Goal: Information Seeking & Learning: Check status

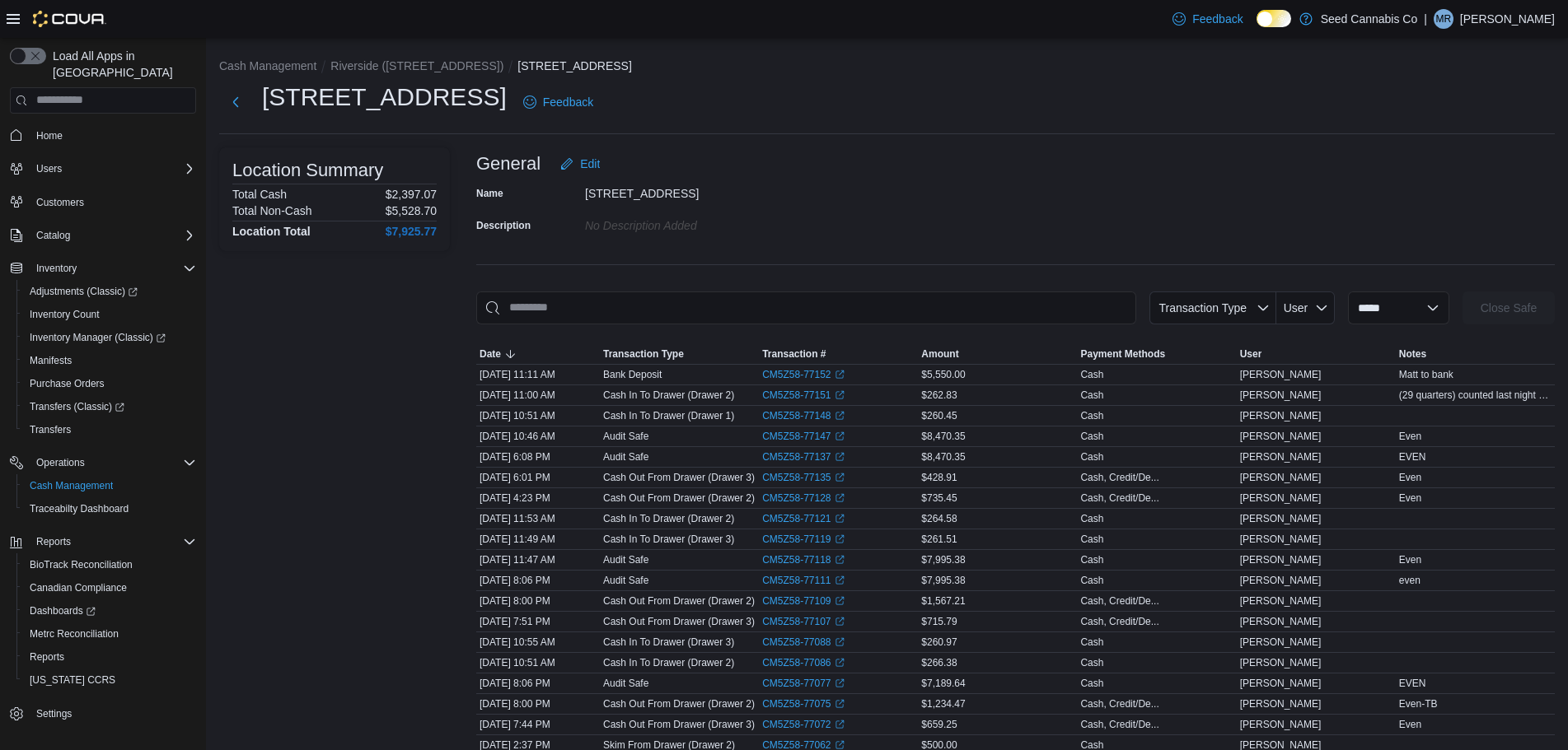
drag, startPoint x: 1374, startPoint y: 166, endPoint x: 1257, endPoint y: 107, distance: 131.0
click at [1374, 166] on div "General Edit" at bounding box center [1016, 163] width 1079 height 33
click at [46, 651] on span "Reports" at bounding box center [46, 658] width 35 height 13
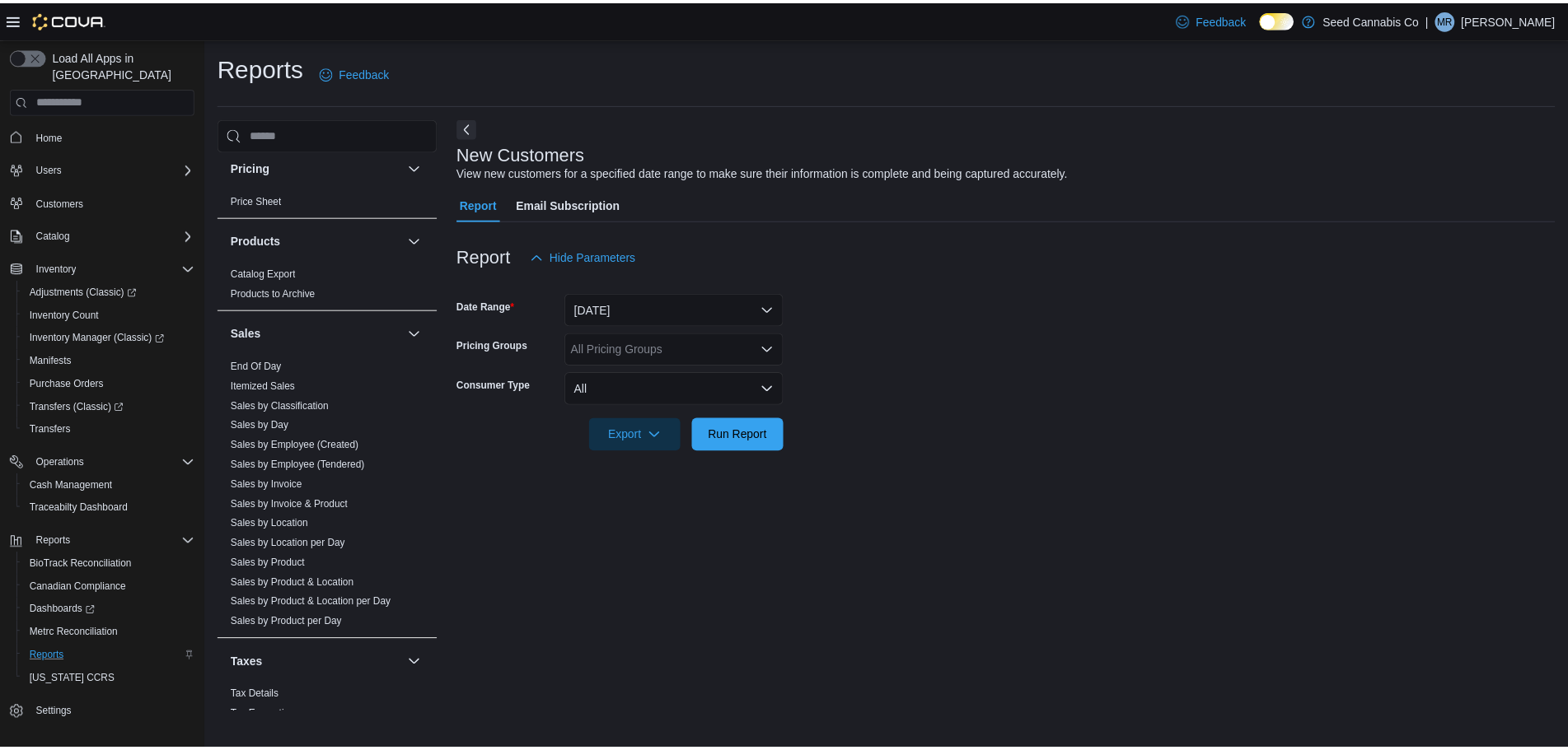
scroll to position [1099, 0]
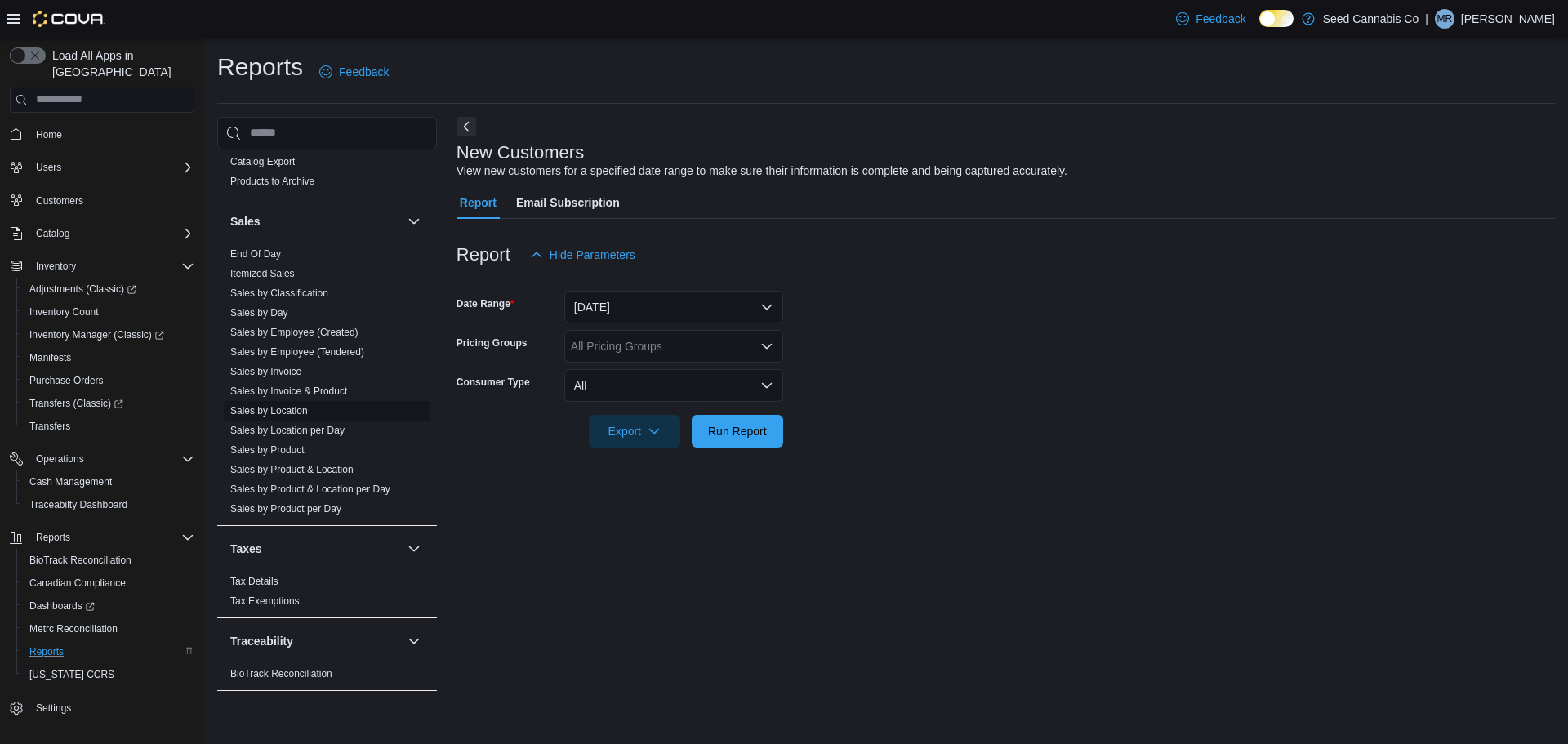
click at [302, 405] on link "Sales by Location" at bounding box center [269, 411] width 78 height 11
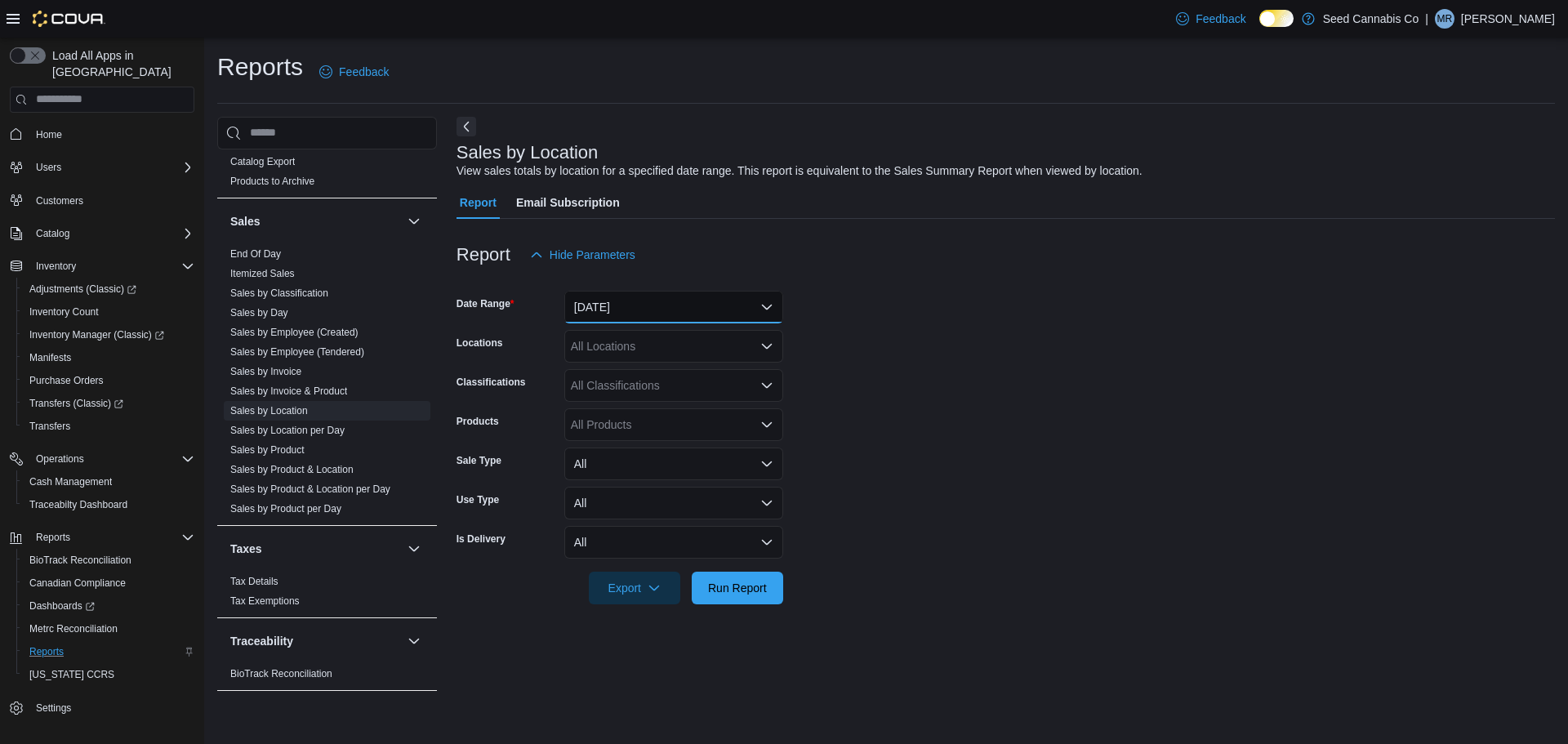
click at [686, 318] on button "[DATE]" at bounding box center [674, 307] width 219 height 33
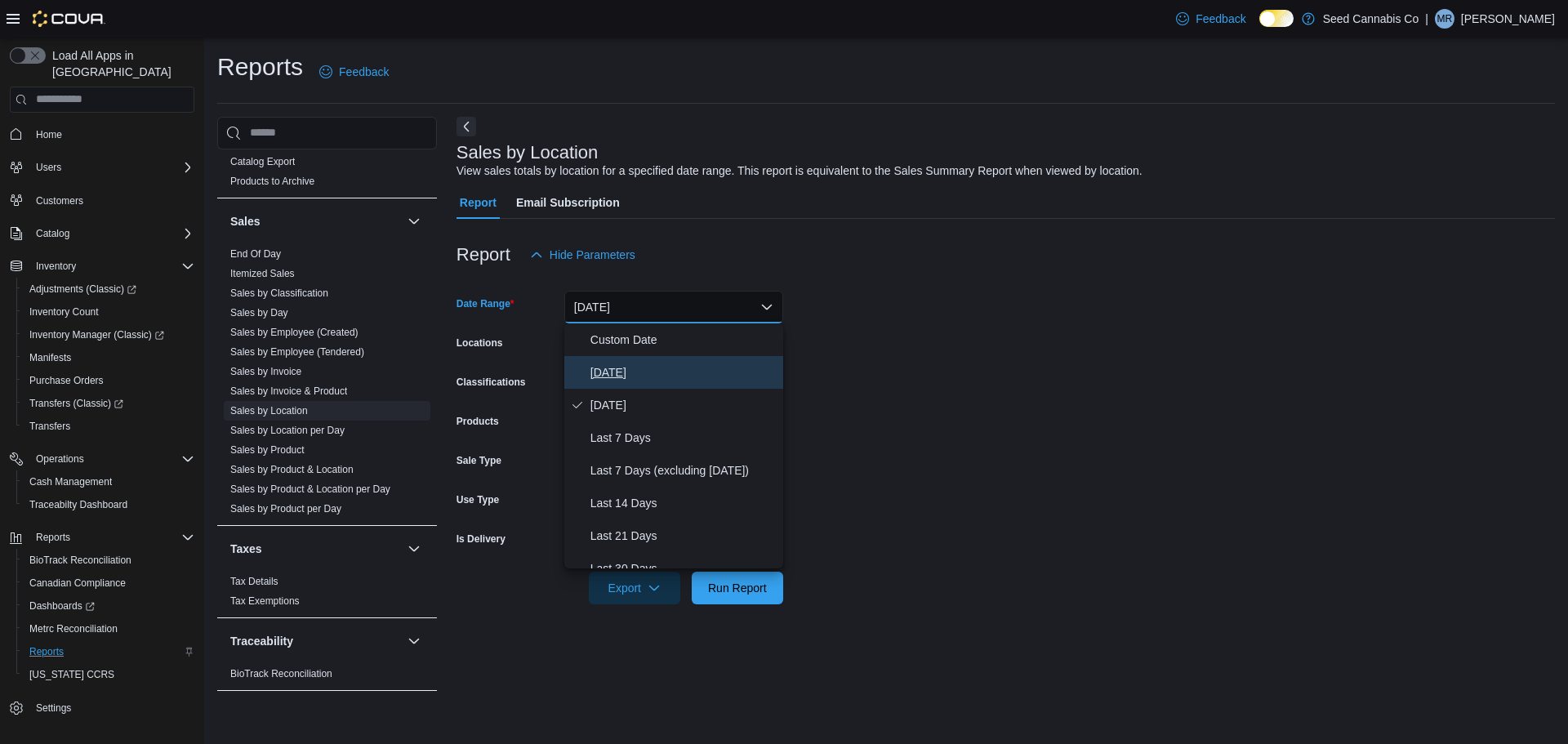
click at [649, 373] on span "[DATE]" at bounding box center [683, 372] width 186 height 20
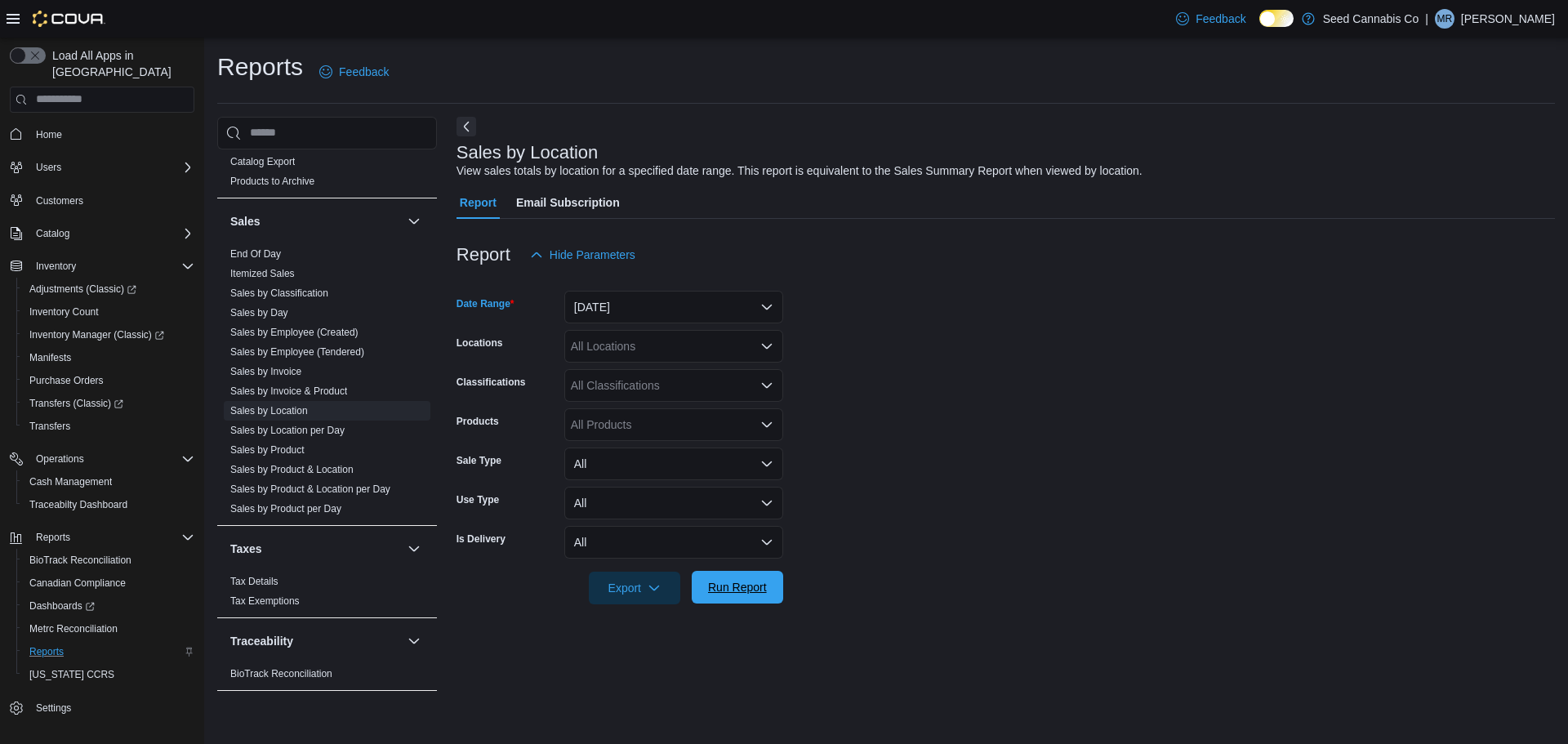
click at [723, 584] on span "Run Report" at bounding box center [737, 587] width 59 height 16
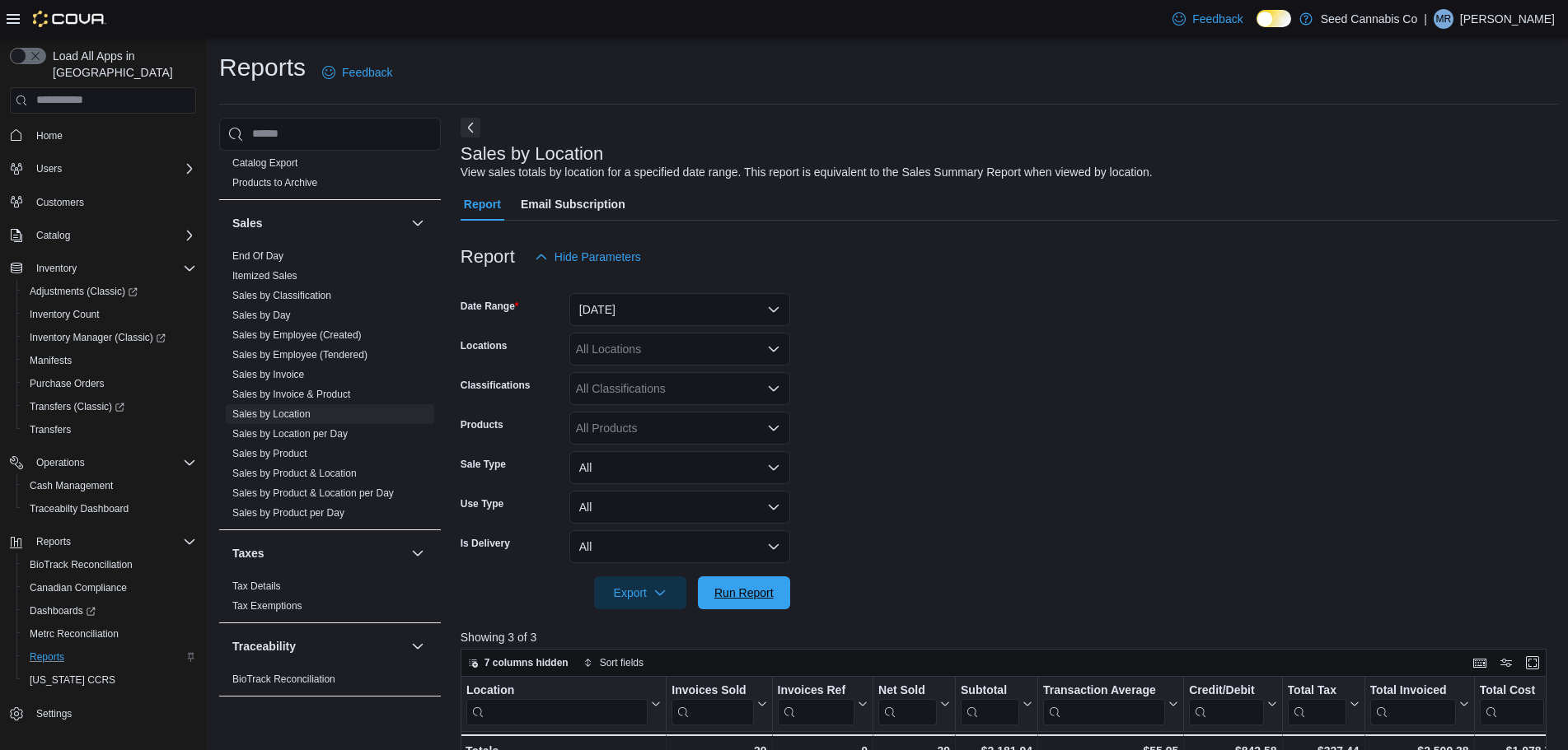
click at [729, 593] on span "Run Report" at bounding box center [744, 592] width 59 height 16
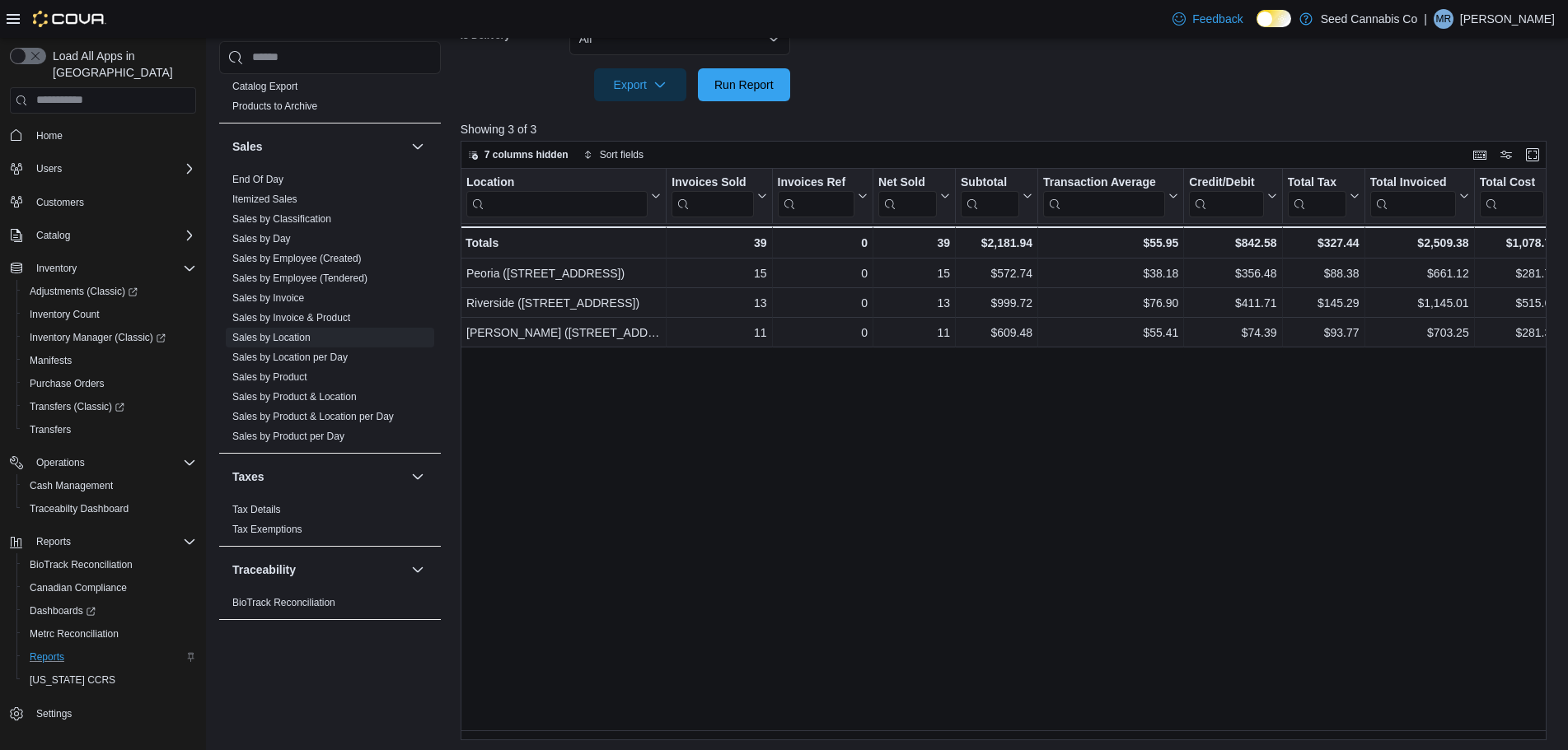
scroll to position [511, 0]
